Goal: Task Accomplishment & Management: Manage account settings

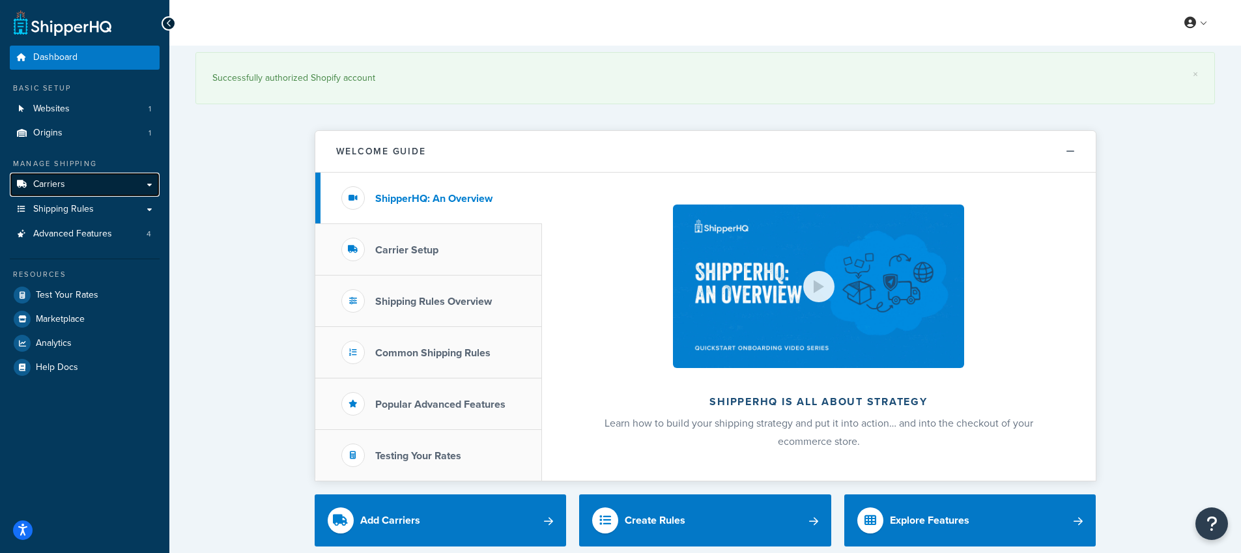
click at [89, 188] on link "Carriers" at bounding box center [85, 185] width 150 height 24
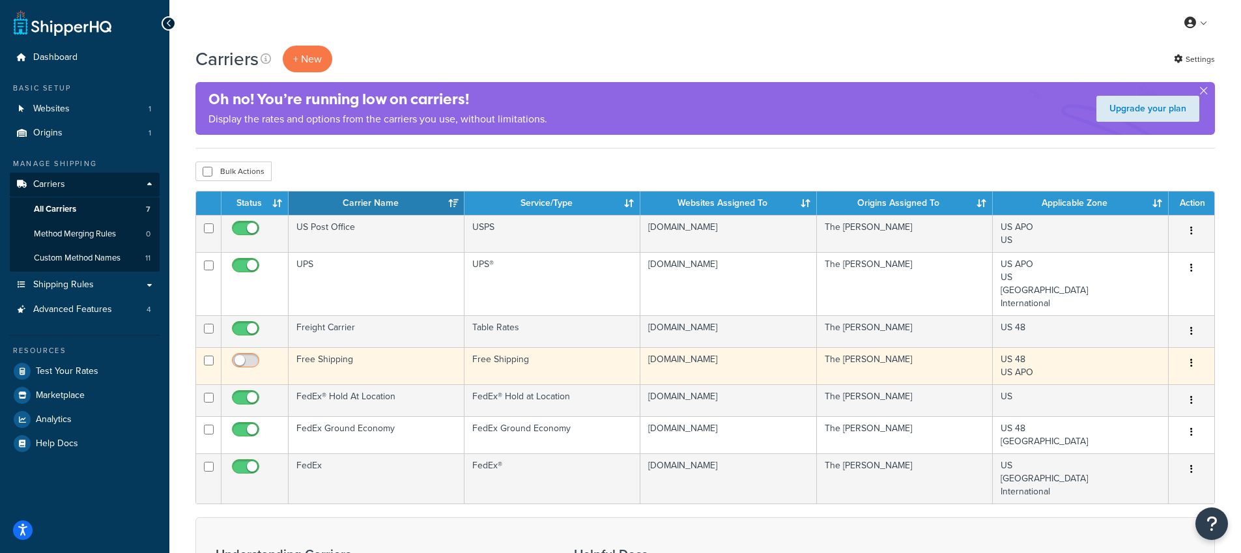
click at [248, 368] on input "checkbox" at bounding box center [247, 364] width 36 height 16
checkbox input "true"
